Goal: Find specific page/section: Find specific page/section

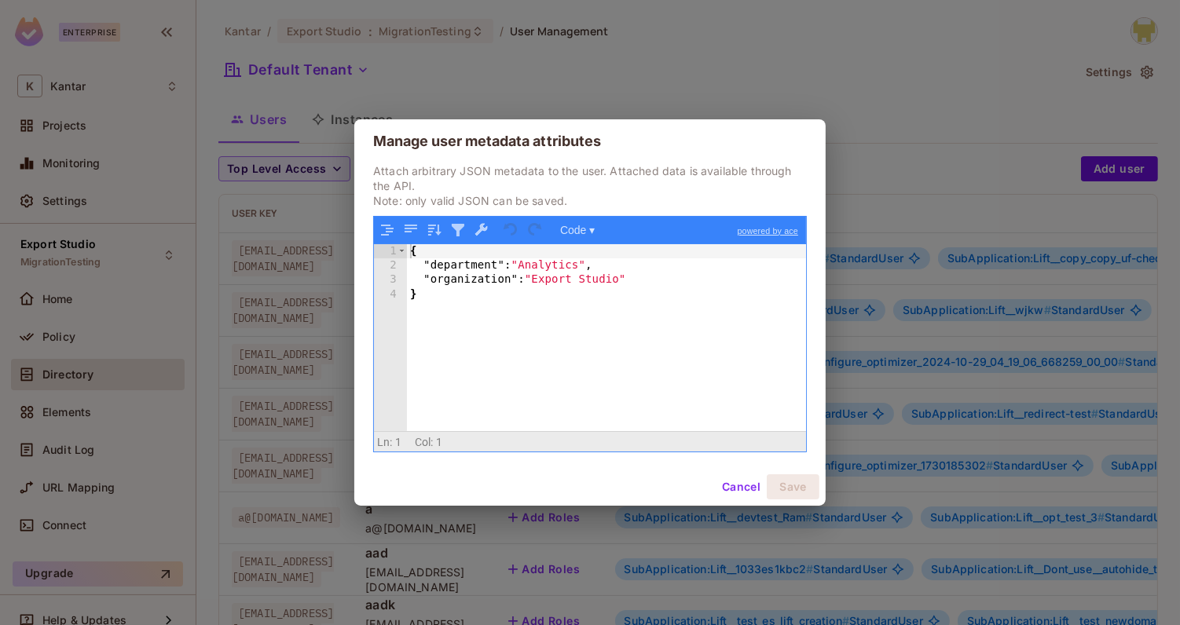
scroll to position [0, 657]
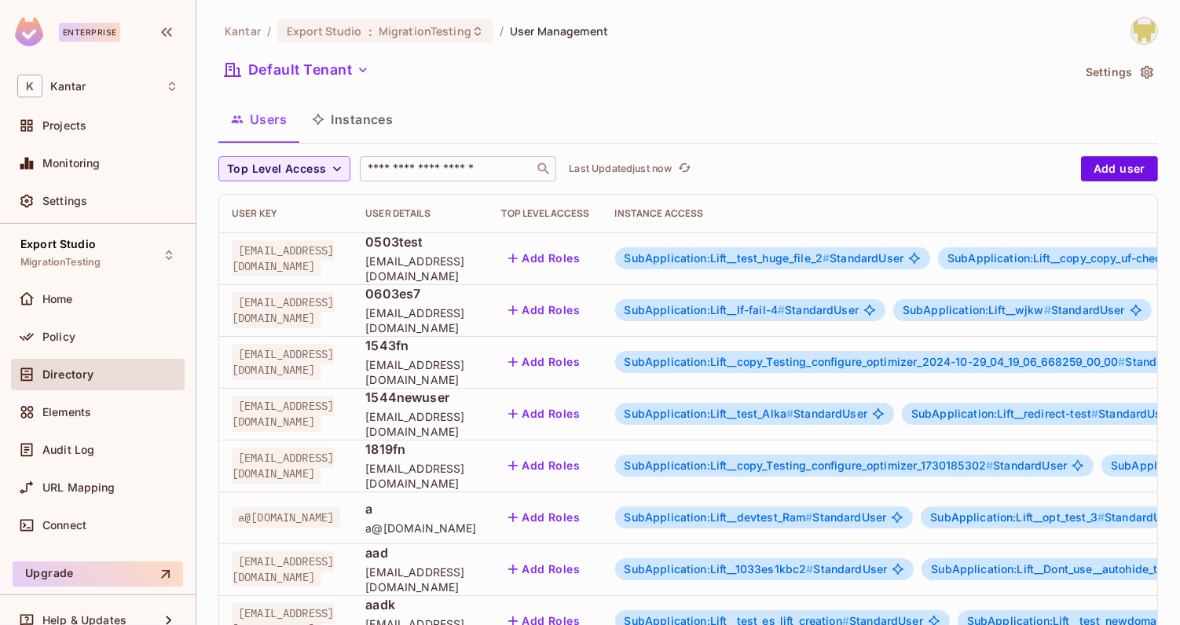
click at [408, 172] on input "text" at bounding box center [447, 169] width 165 height 16
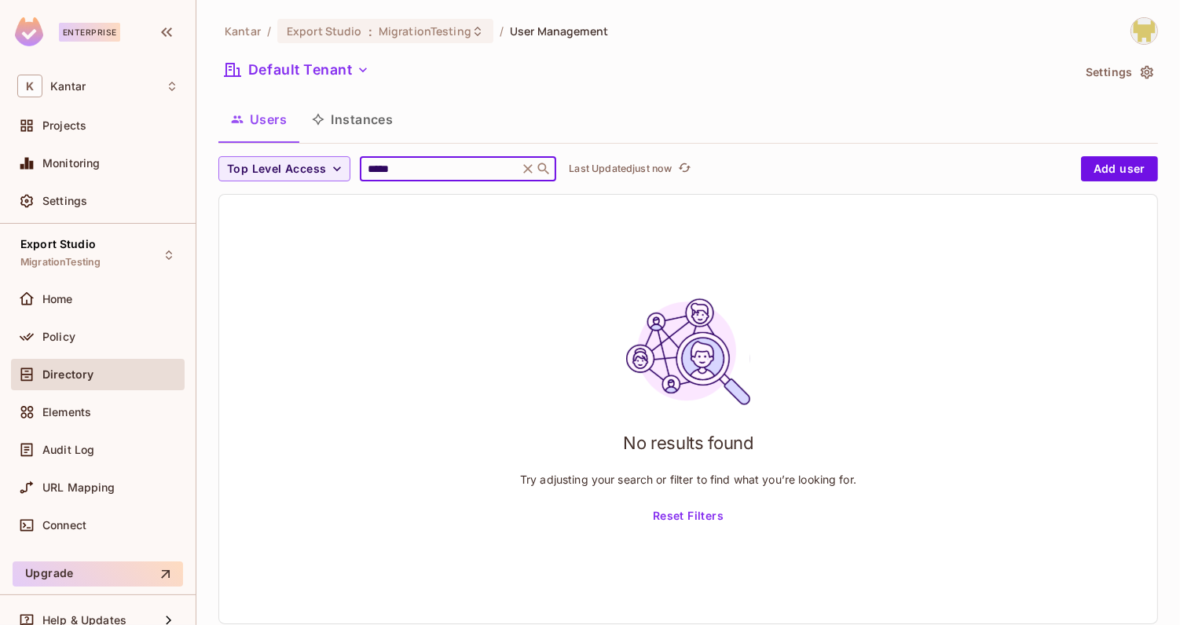
type input "*****"
click at [523, 167] on icon at bounding box center [528, 169] width 16 height 16
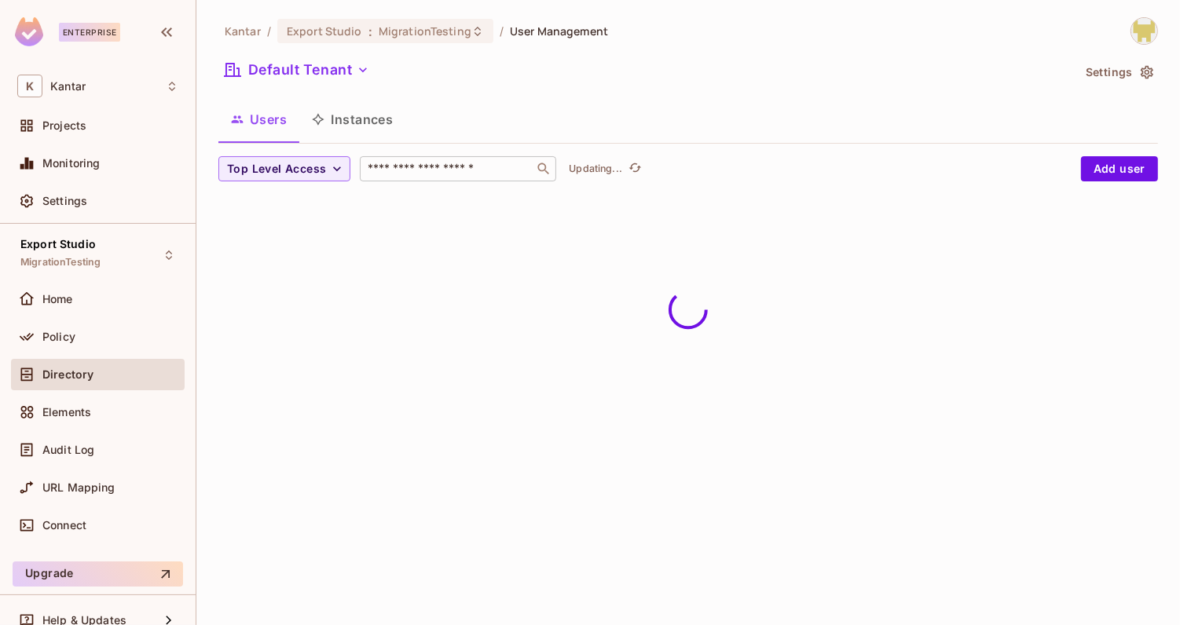
click at [523, 110] on div "Users Instances" at bounding box center [688, 119] width 940 height 39
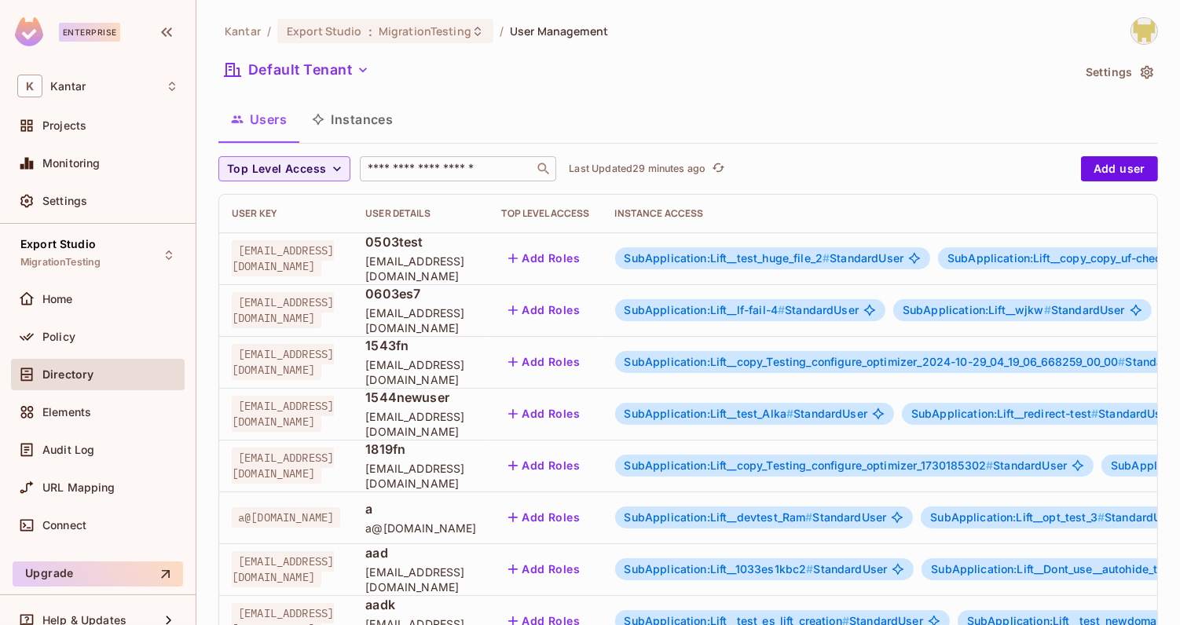
click at [575, 101] on div "Users Instances" at bounding box center [688, 119] width 940 height 39
click at [750, 79] on div "Default Tenant" at bounding box center [644, 72] width 853 height 30
click at [555, 150] on div "Kantar / Export Studio : MigrationTesting / User Management Default Tenant Sett…" at bounding box center [688, 553] width 940 height 1072
